Goal: Task Accomplishment & Management: Manage account settings

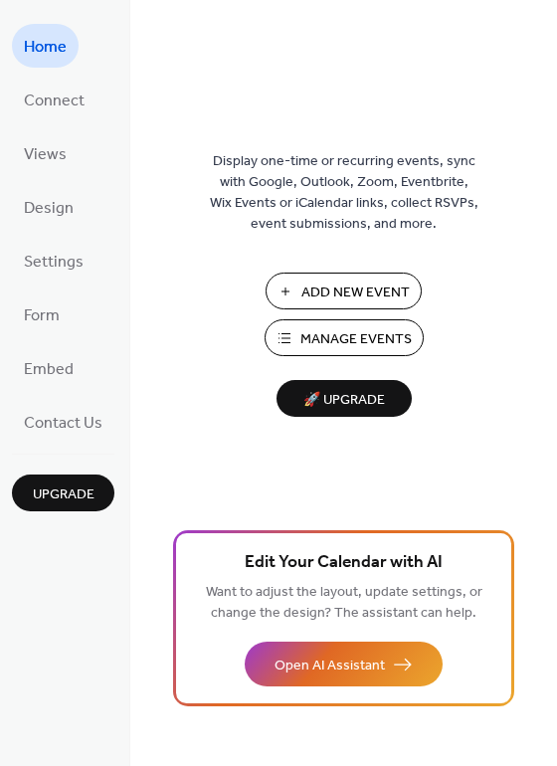
click at [371, 340] on span "Manage Events" at bounding box center [355, 339] width 111 height 21
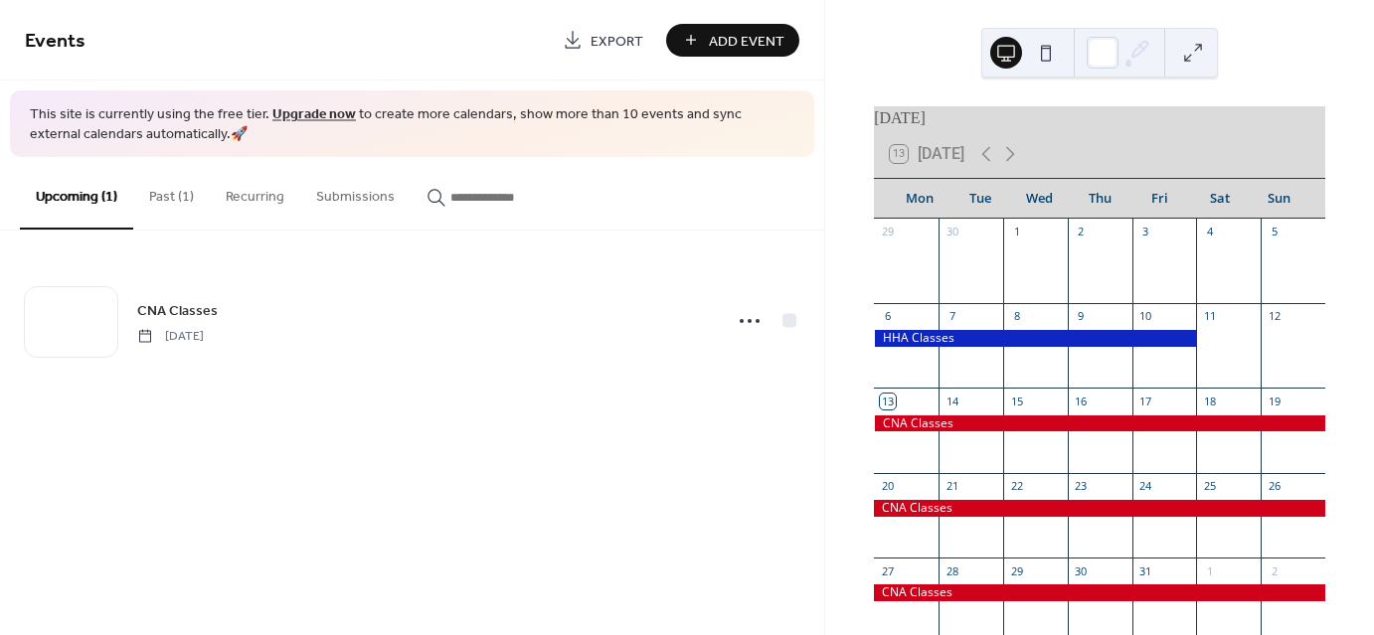
scroll to position [195, 0]
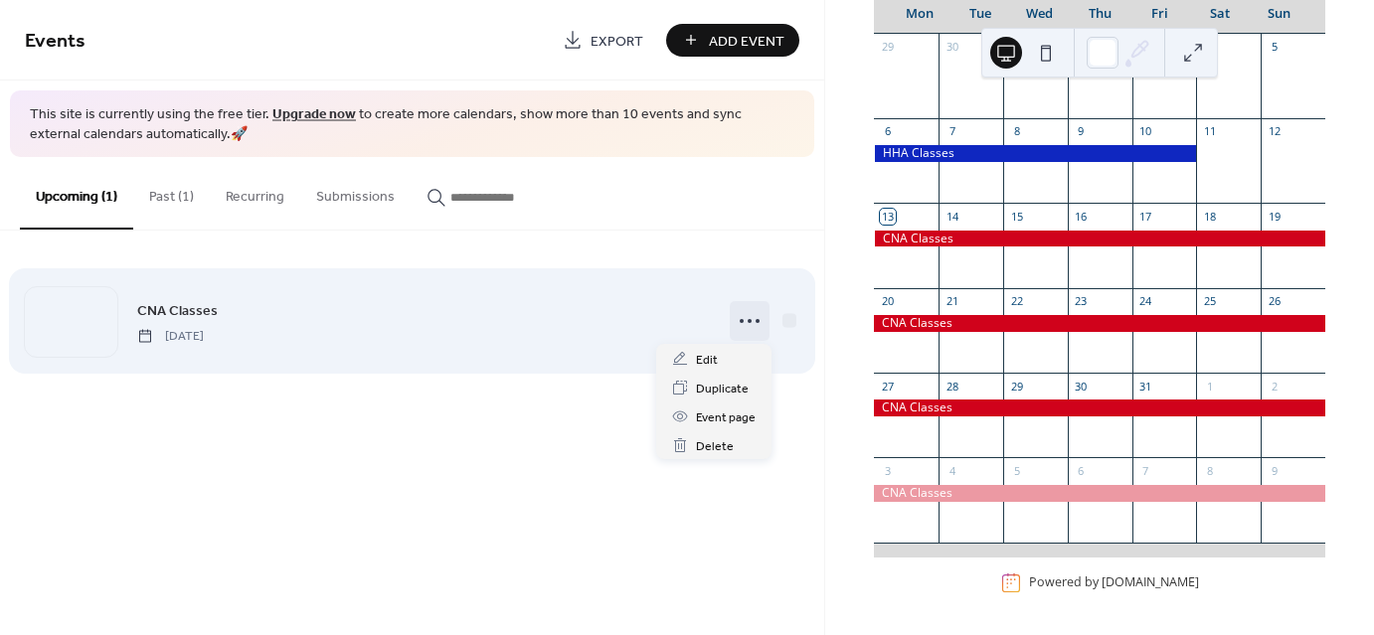
click at [751, 316] on icon at bounding box center [750, 321] width 32 height 32
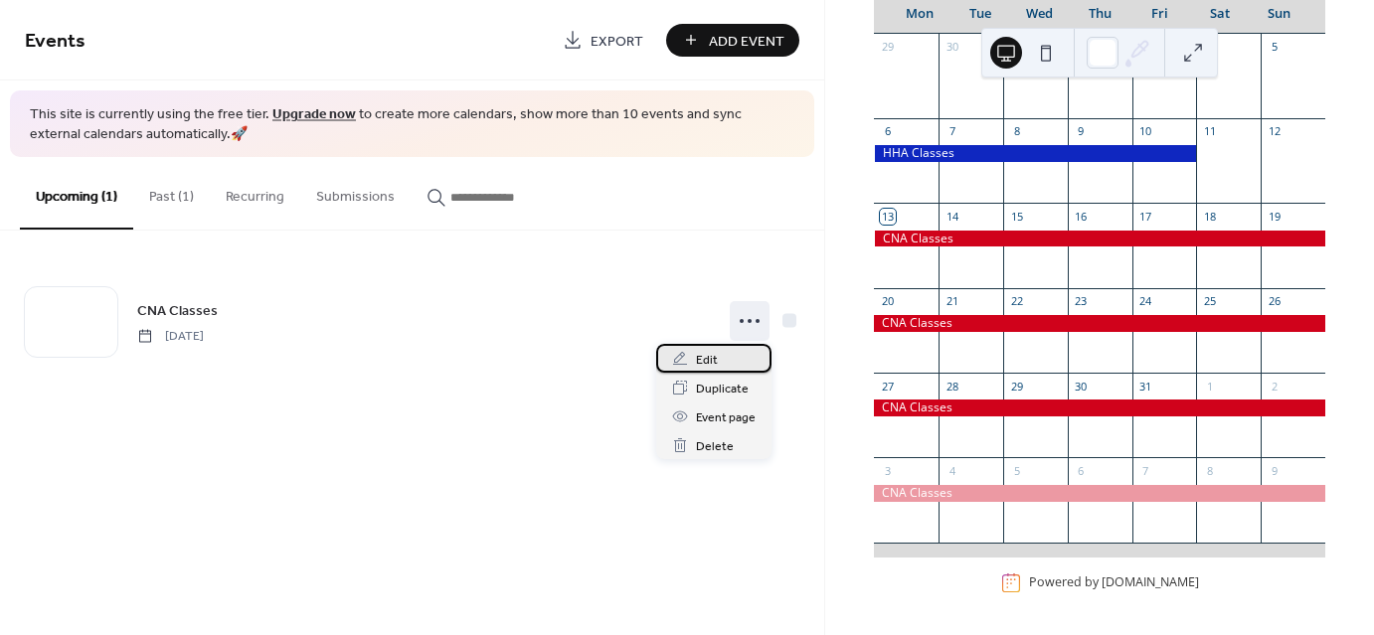
click at [704, 357] on span "Edit" at bounding box center [707, 360] width 22 height 21
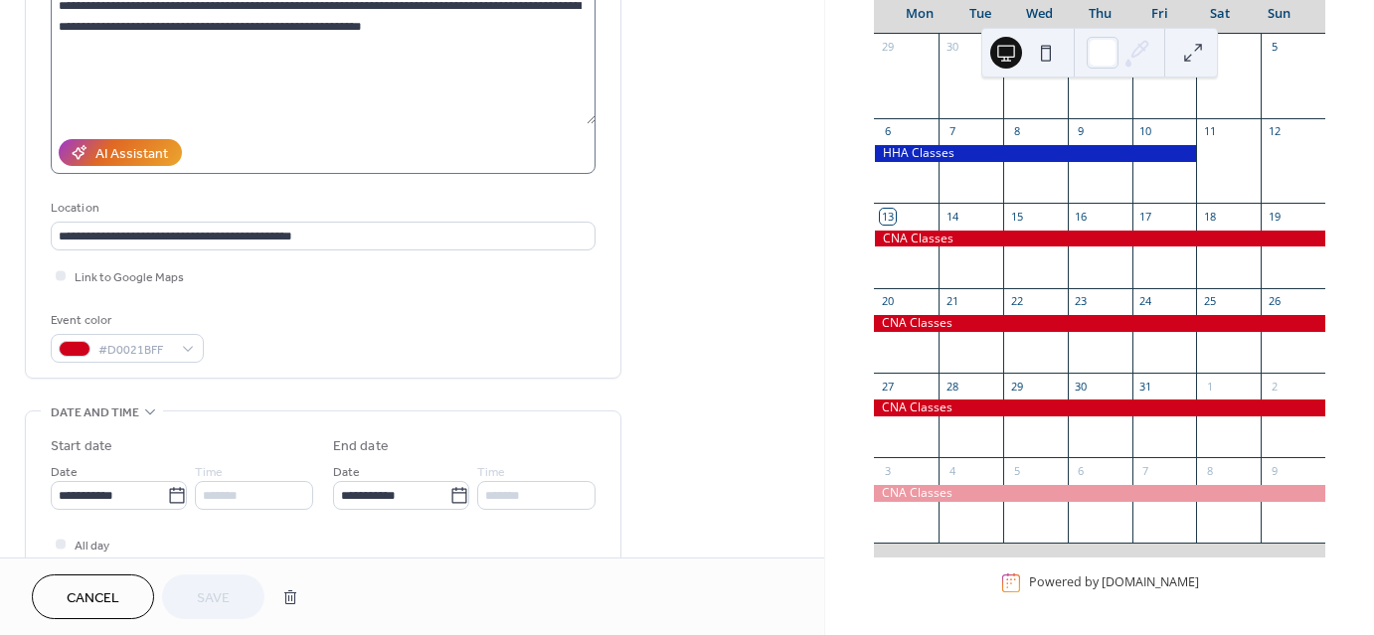
scroll to position [306, 0]
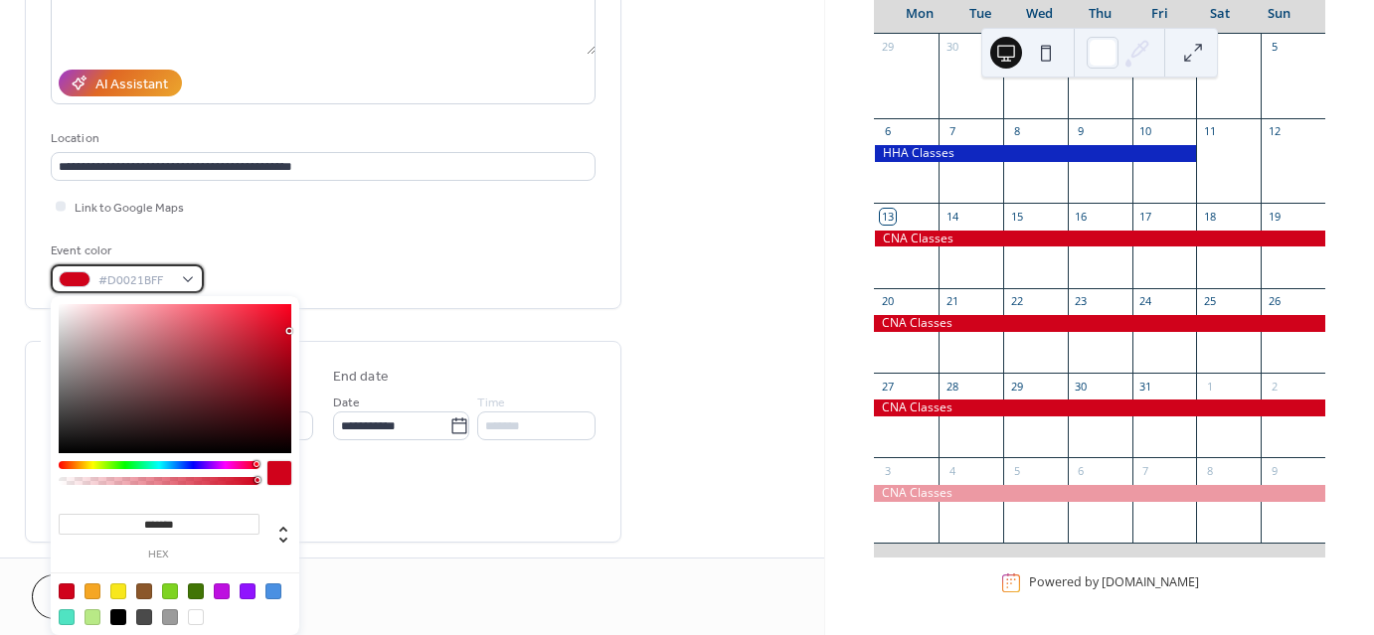
click at [185, 274] on div "#D0021BFF" at bounding box center [127, 278] width 153 height 29
click at [272, 589] on div at bounding box center [273, 592] width 16 height 16
type input "*******"
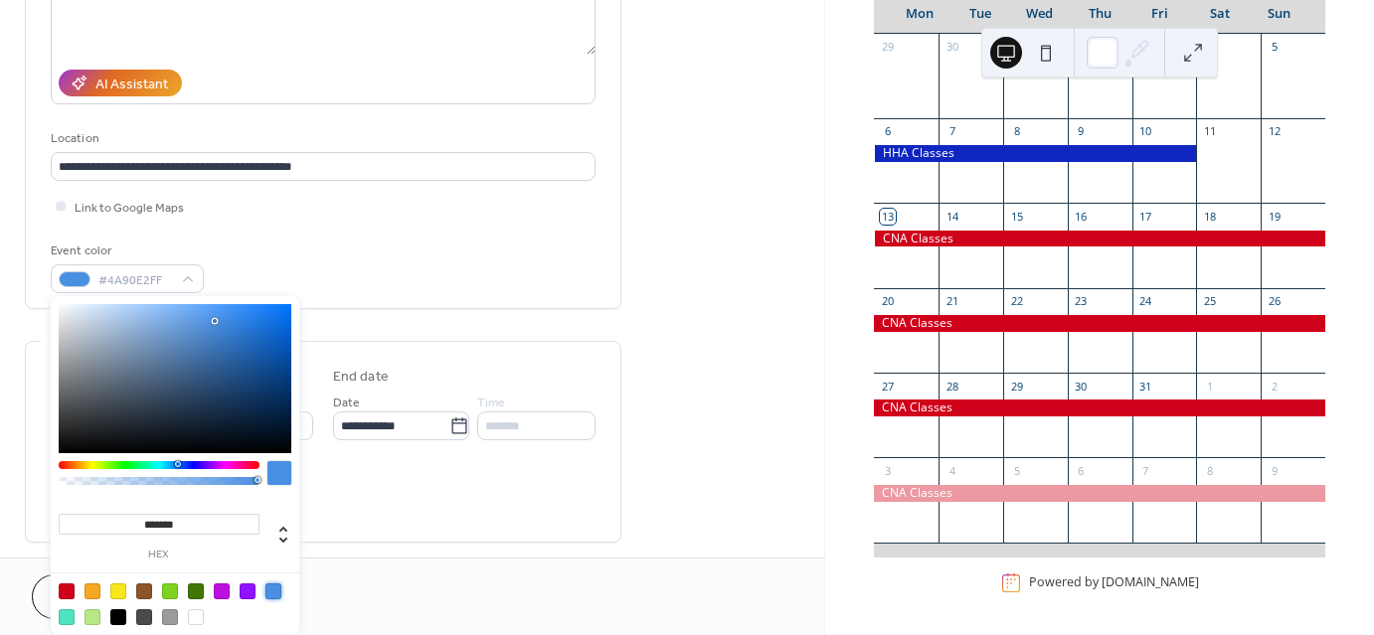
click at [377, 494] on div "All day Show date only Hide end time" at bounding box center [323, 495] width 545 height 63
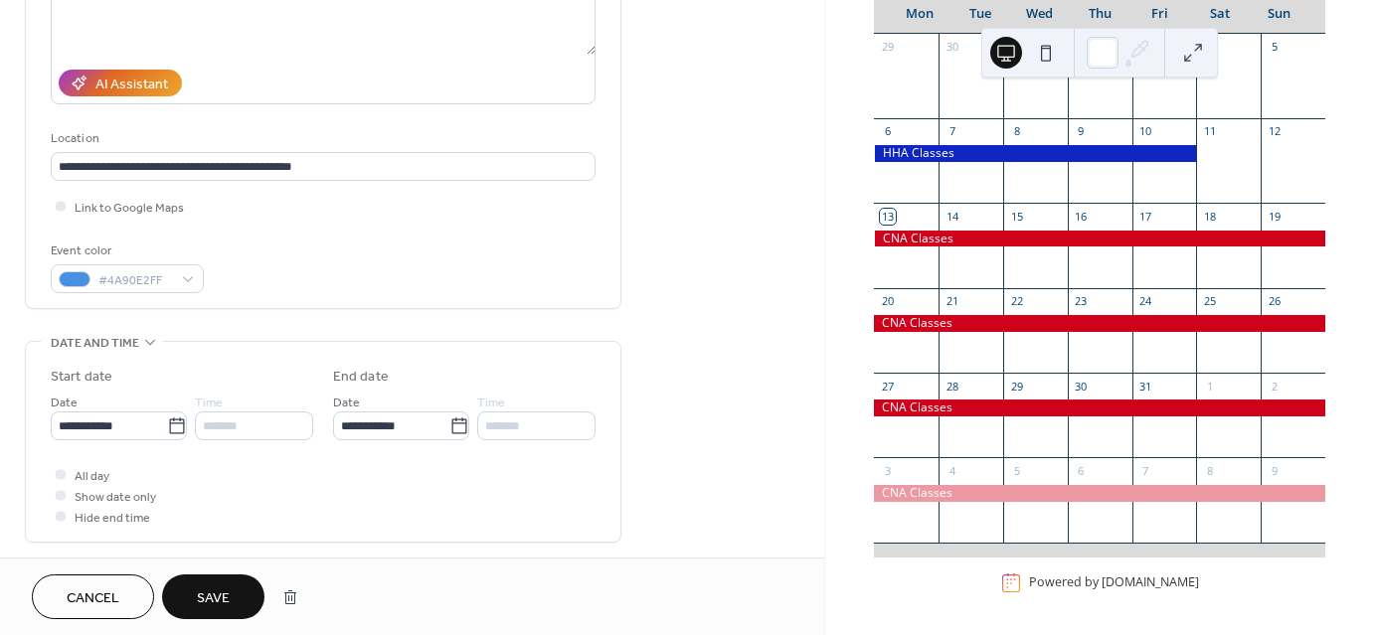
click at [218, 595] on span "Save" at bounding box center [213, 599] width 33 height 21
